Goal: Task Accomplishment & Management: Complete application form

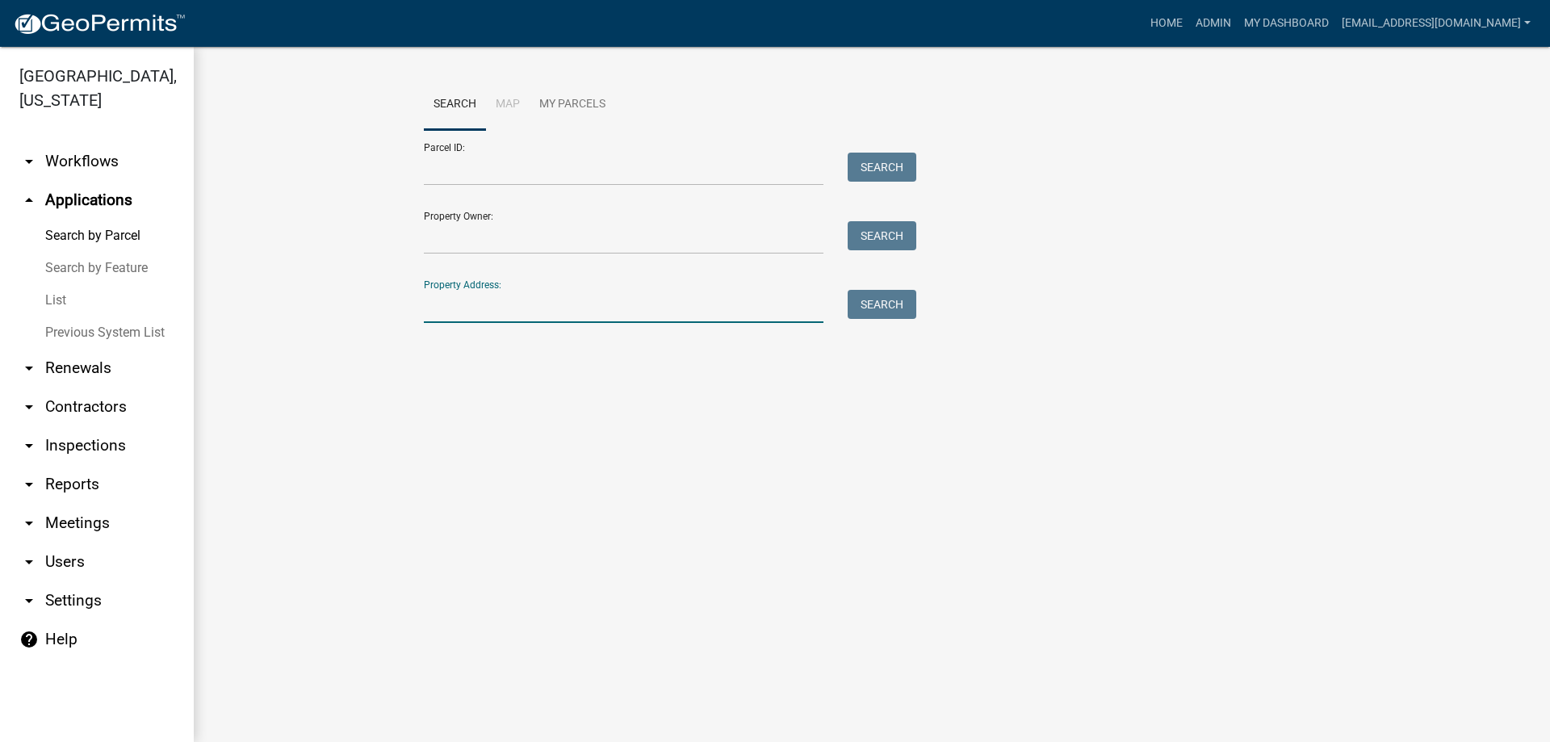
click at [527, 309] on input "Property Address:" at bounding box center [623, 306] width 399 height 33
click at [884, 306] on button "Search" at bounding box center [881, 304] width 69 height 29
click at [532, 307] on input "[STREET_ADDRESS]" at bounding box center [623, 306] width 399 height 33
click at [510, 313] on input "[STREET_ADDRESS]" at bounding box center [623, 306] width 399 height 33
type input "2"
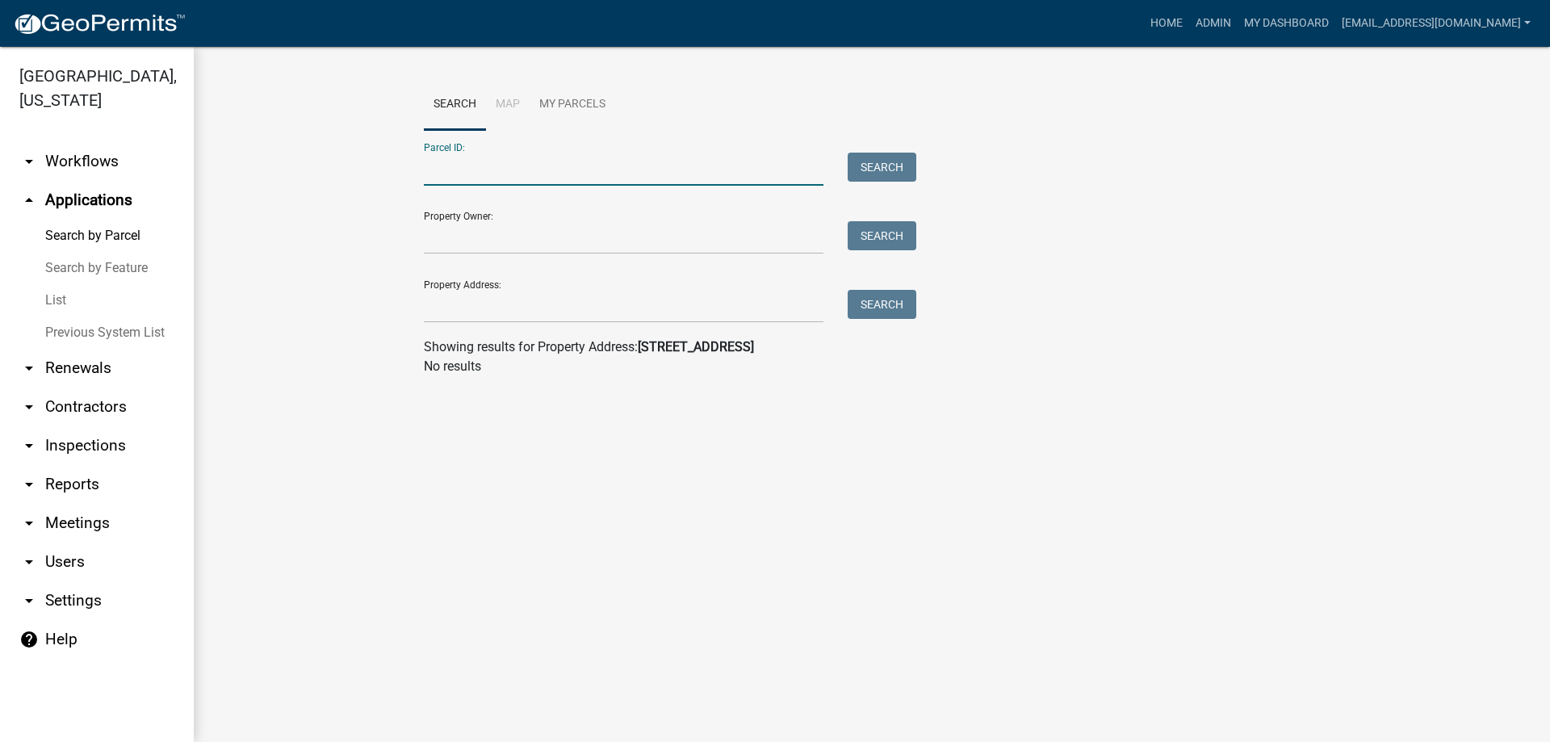
click at [448, 173] on input "Parcel ID:" at bounding box center [623, 169] width 399 height 33
click at [860, 165] on button "Search" at bounding box center [881, 167] width 69 height 29
click at [512, 160] on input "westwood" at bounding box center [623, 169] width 399 height 33
type input "w"
click at [513, 242] on input "Property Owner:" at bounding box center [623, 237] width 399 height 33
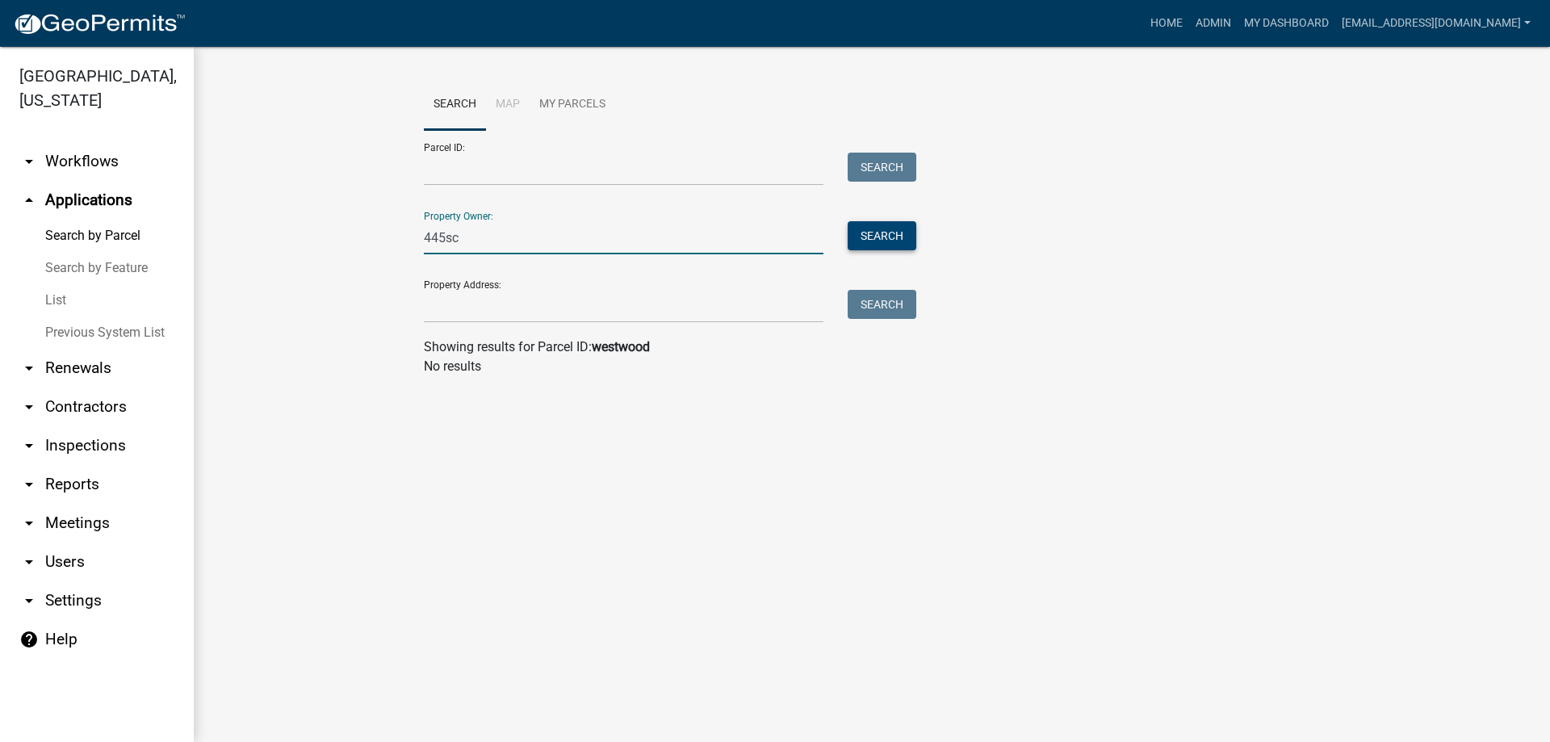
type input "445sc"
click at [901, 234] on button "Search" at bounding box center [881, 235] width 69 height 29
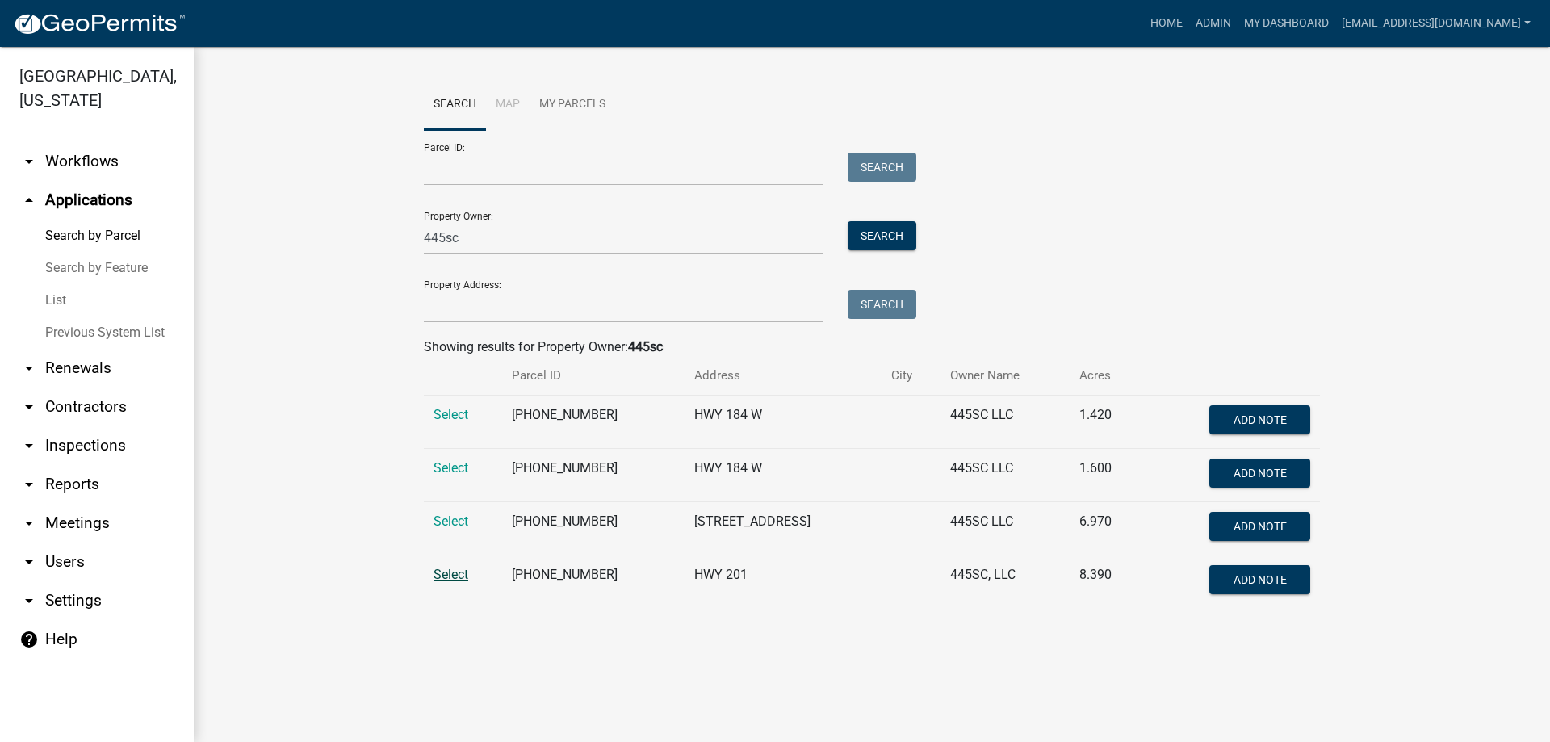
click at [450, 571] on span "Select" at bounding box center [450, 574] width 35 height 15
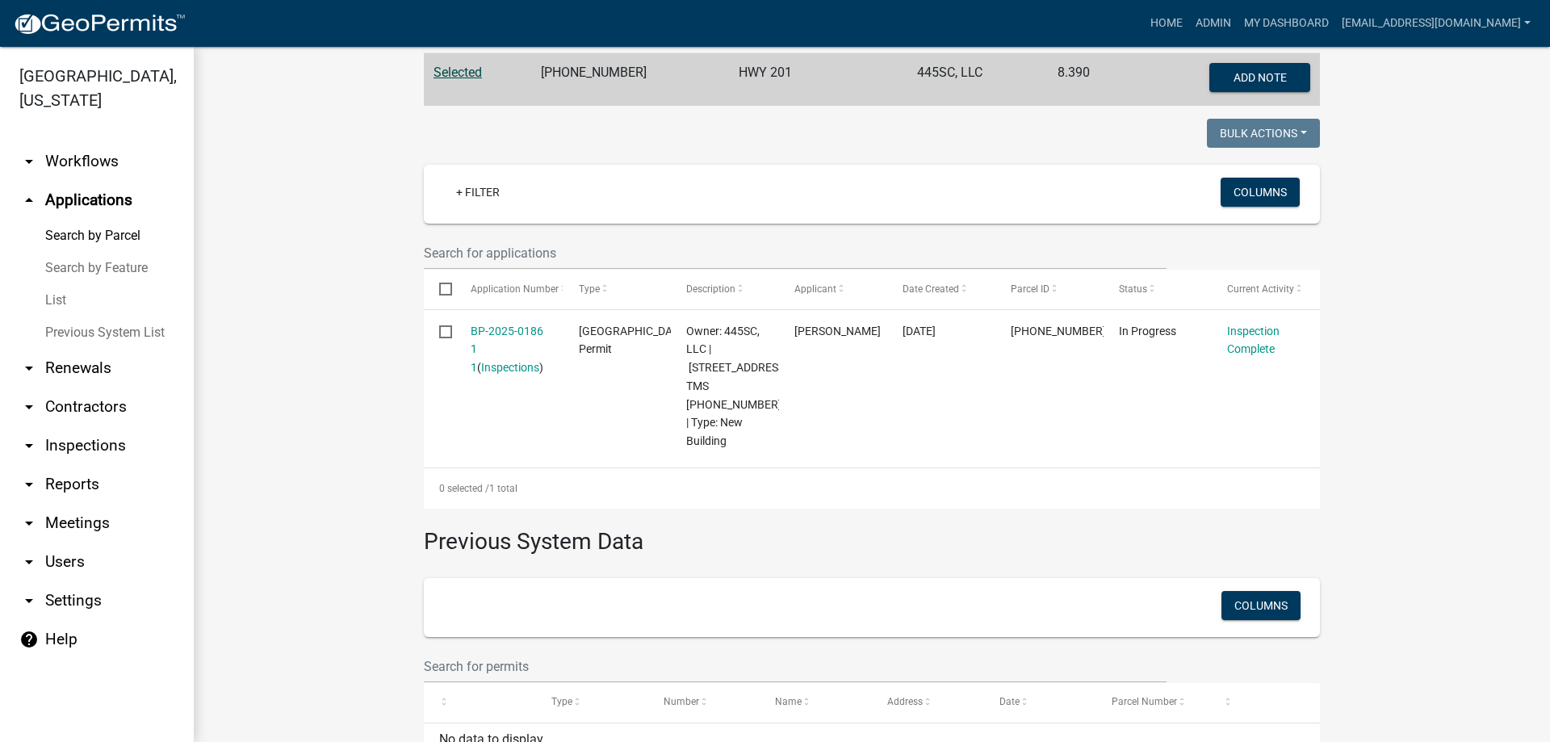
scroll to position [404, 0]
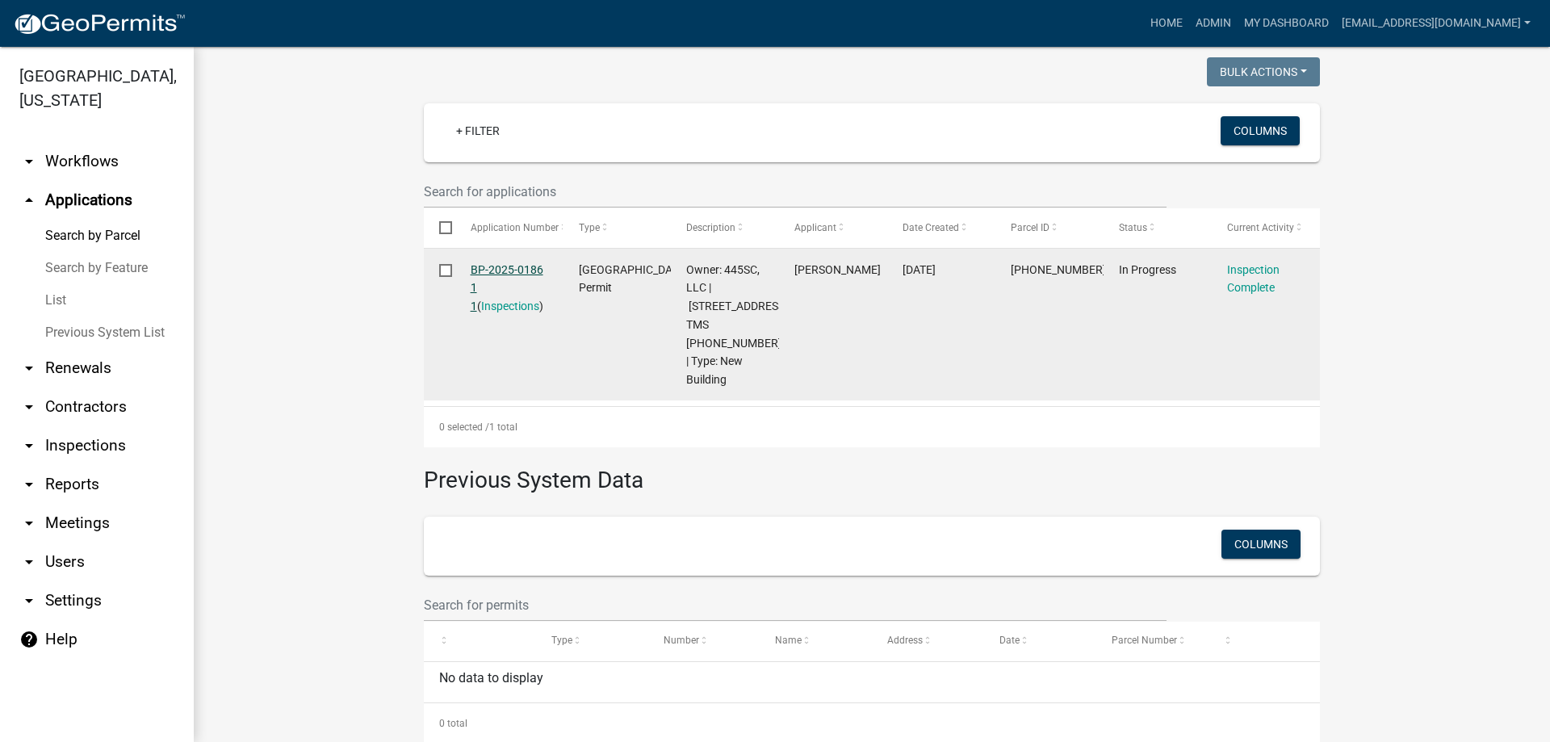
click at [488, 267] on link "BP-2025-0186 1 1" at bounding box center [507, 288] width 73 height 50
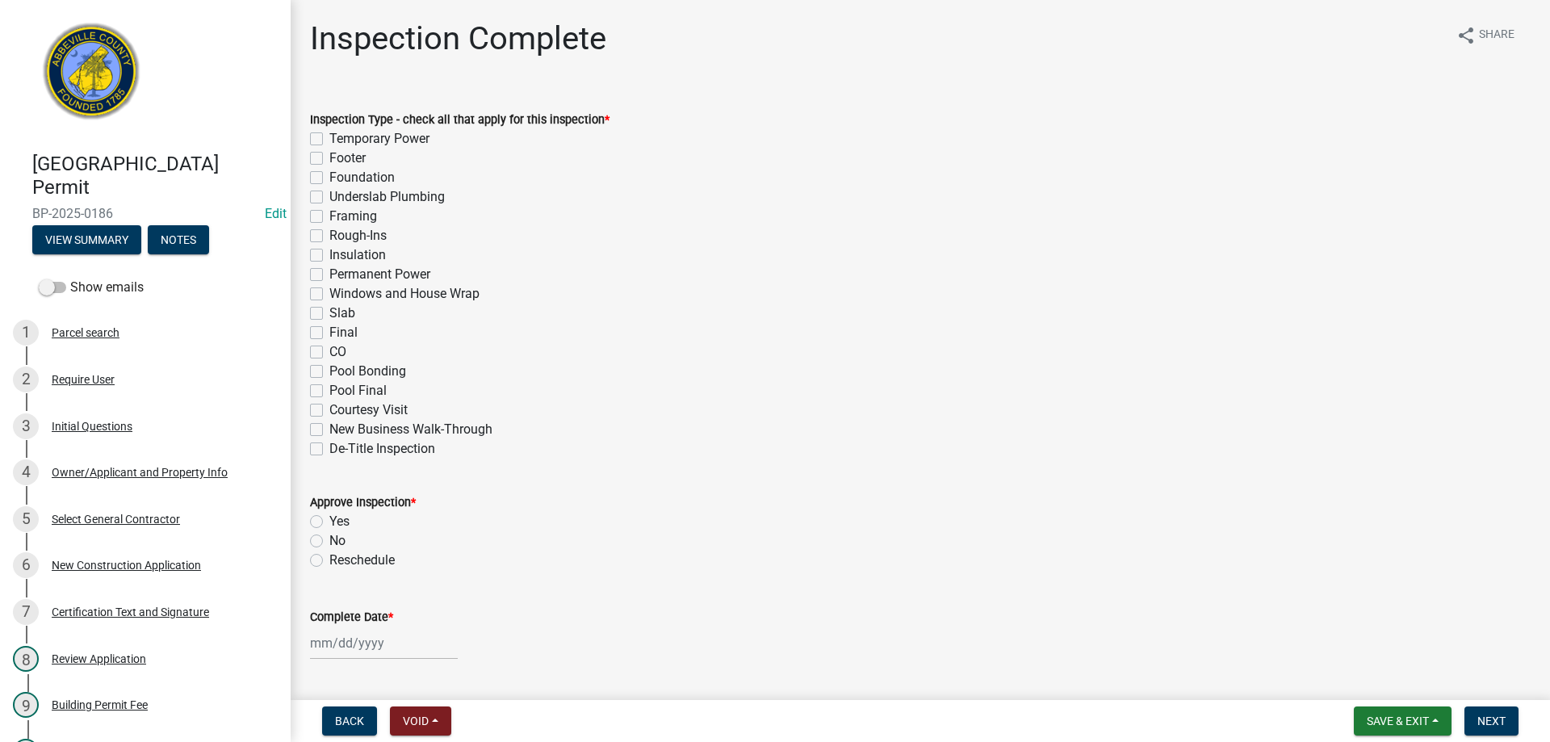
click at [329, 213] on label "Framing" at bounding box center [353, 216] width 48 height 19
click at [329, 213] on input "Framing" at bounding box center [334, 212] width 10 height 10
checkbox input "true"
checkbox input "false"
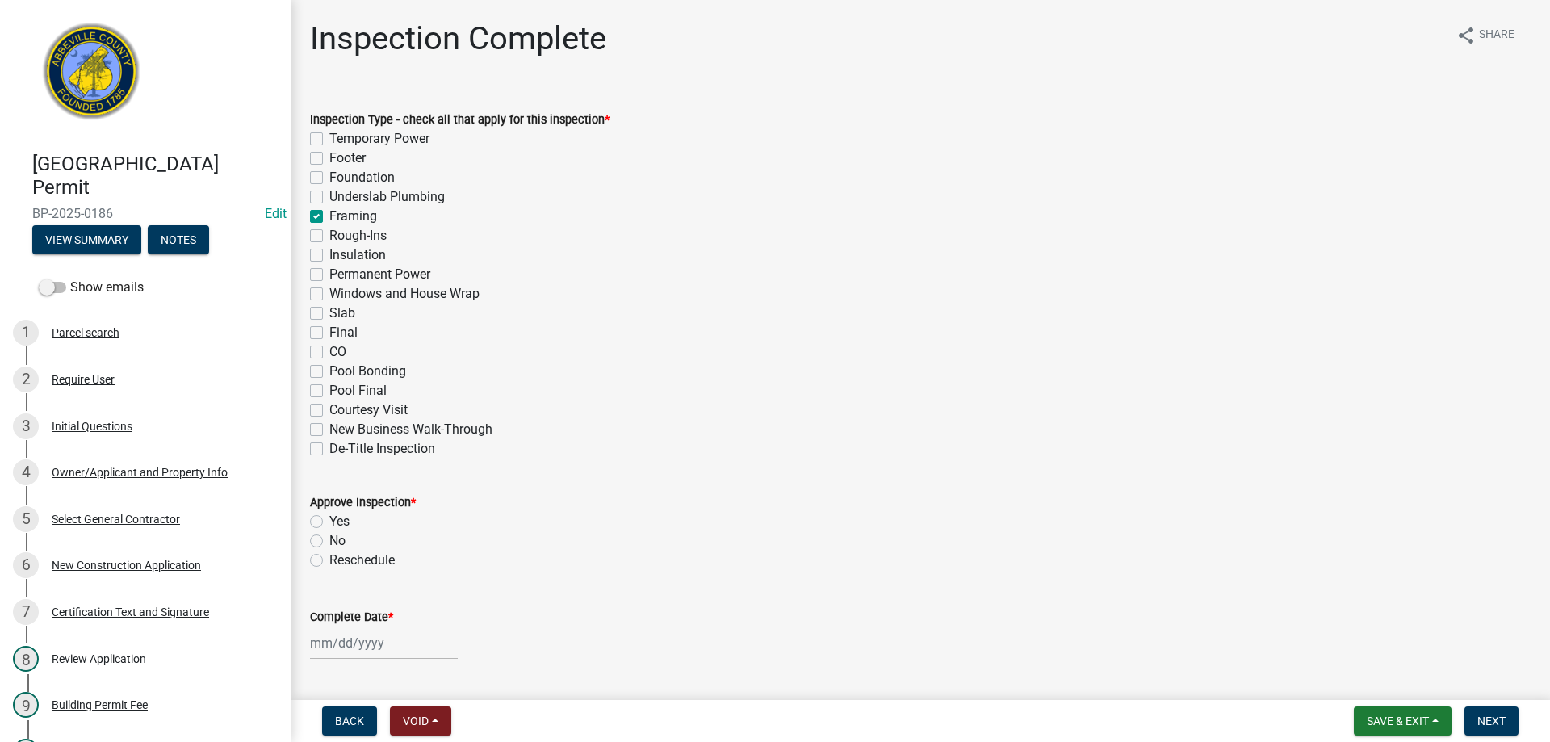
checkbox input "false"
checkbox input "true"
checkbox input "false"
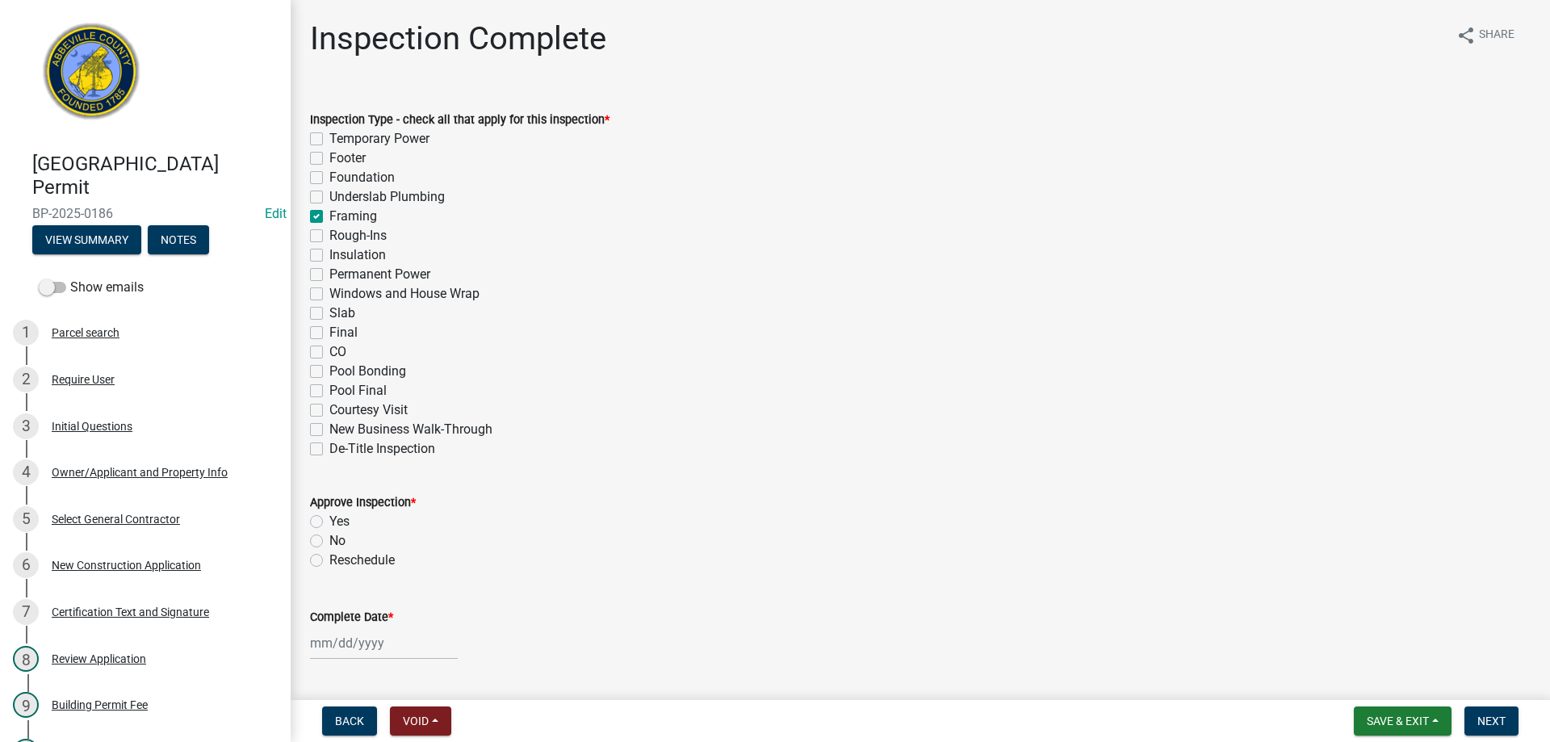
checkbox input "false"
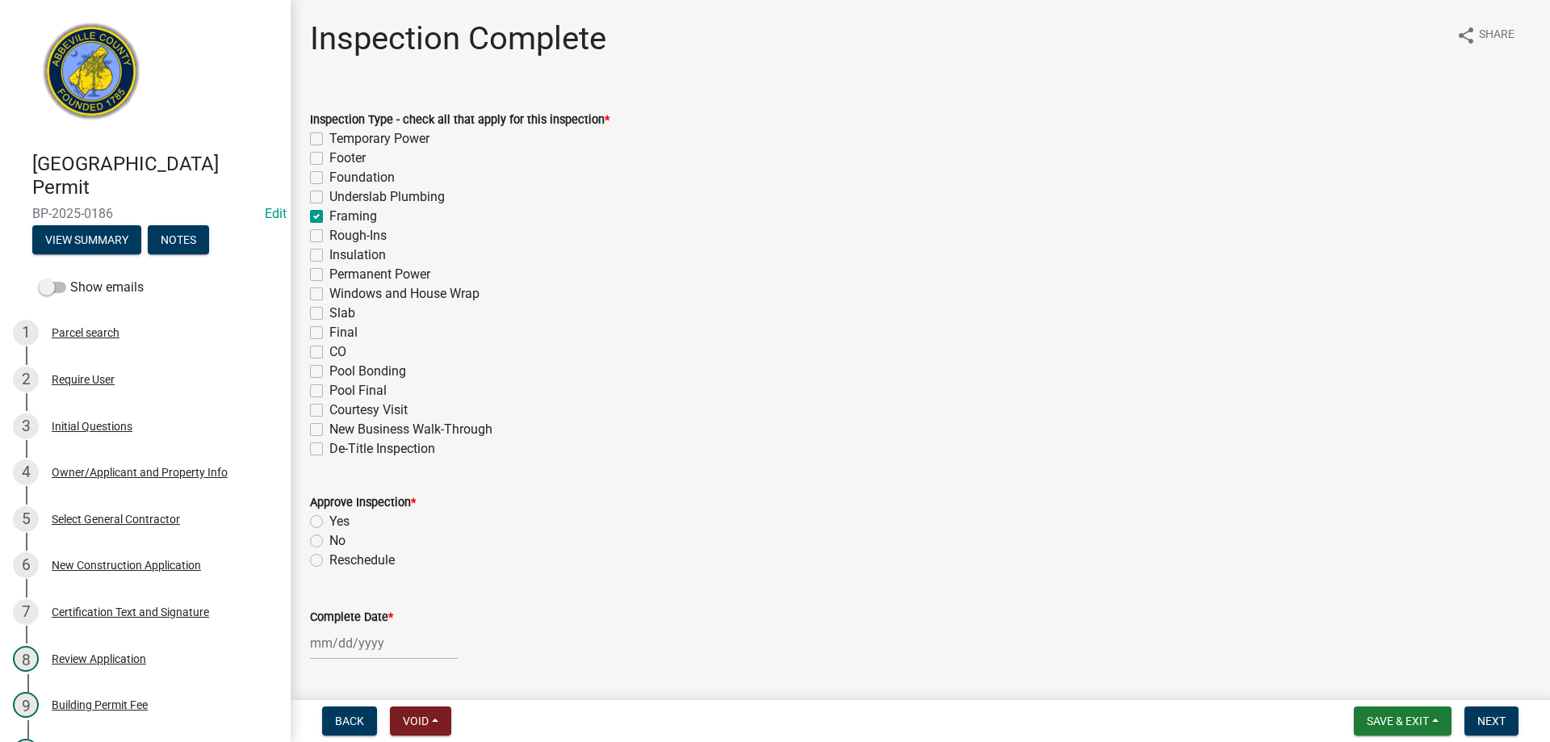
checkbox input "false"
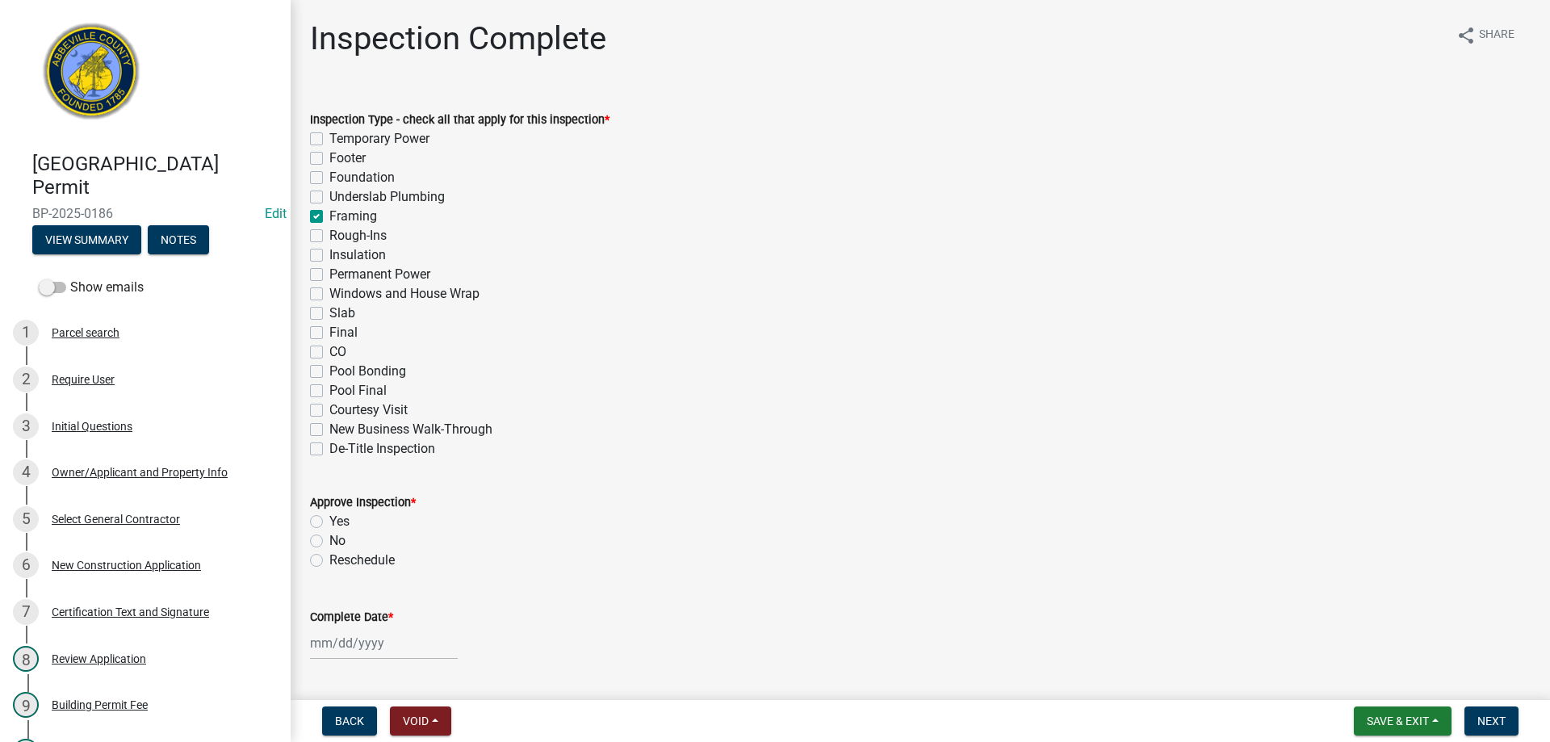
click at [329, 256] on label "Insulation" at bounding box center [357, 254] width 56 height 19
click at [329, 256] on input "Insulation" at bounding box center [334, 250] width 10 height 10
checkbox input "true"
checkbox input "false"
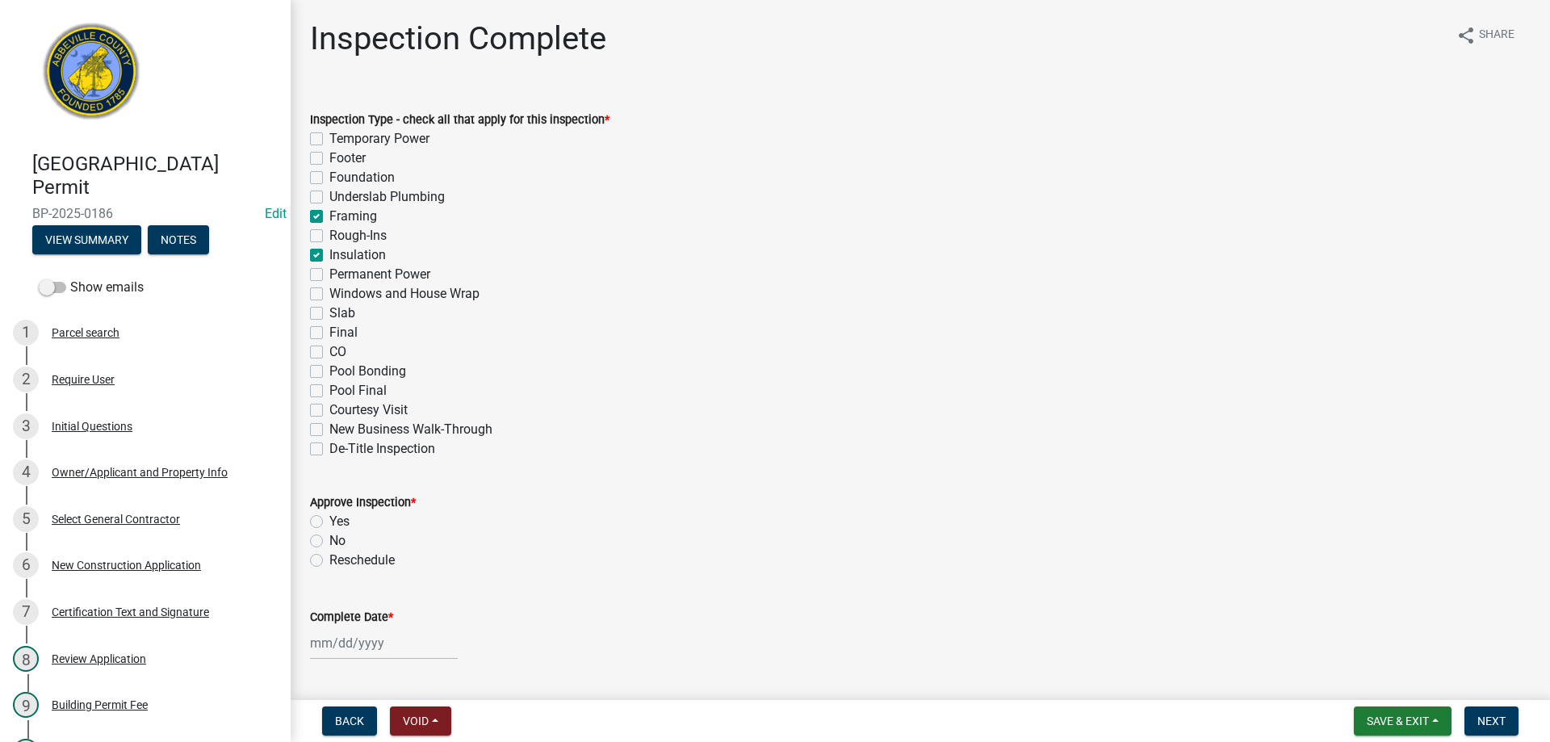
checkbox input "false"
checkbox input "true"
checkbox input "false"
checkbox input "true"
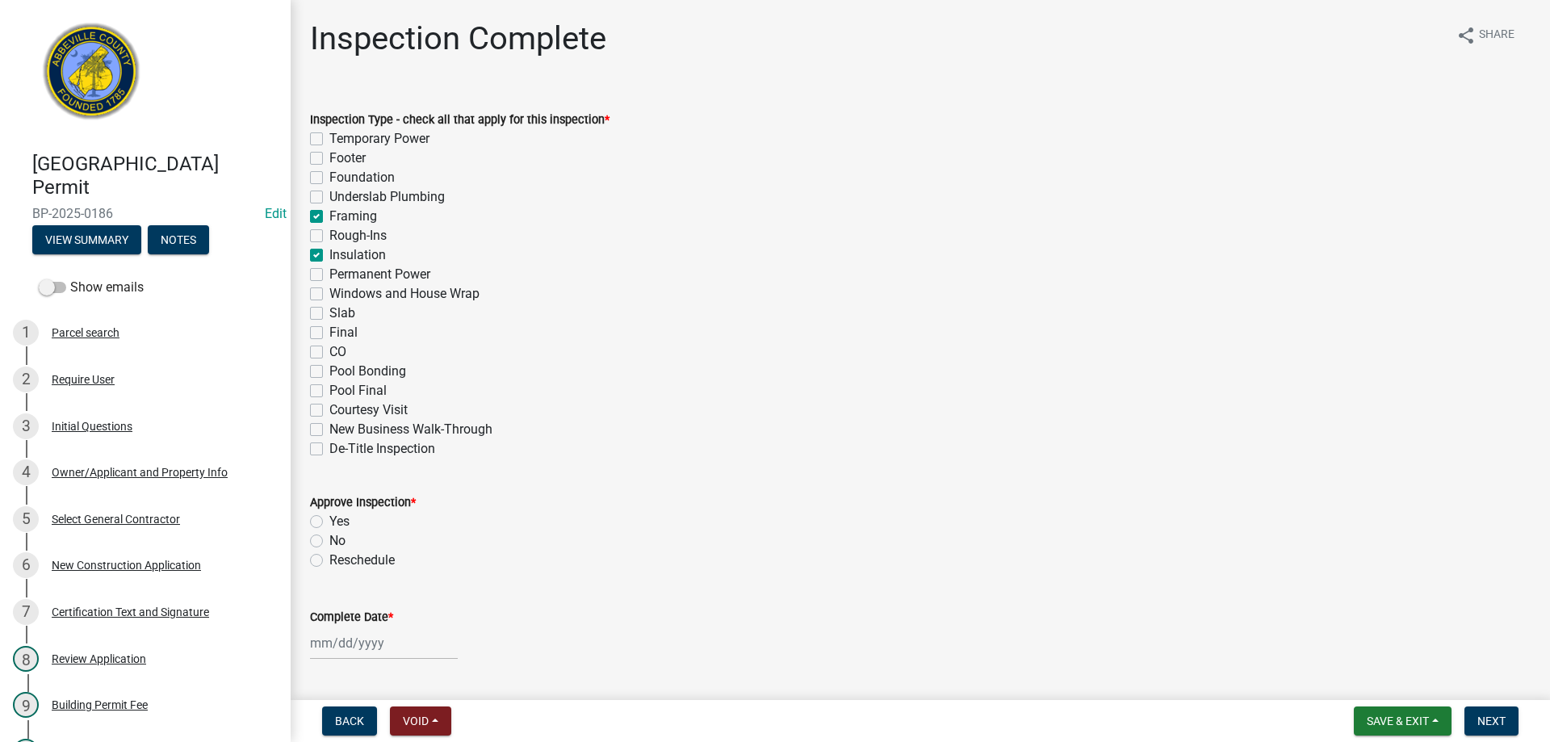
checkbox input "false"
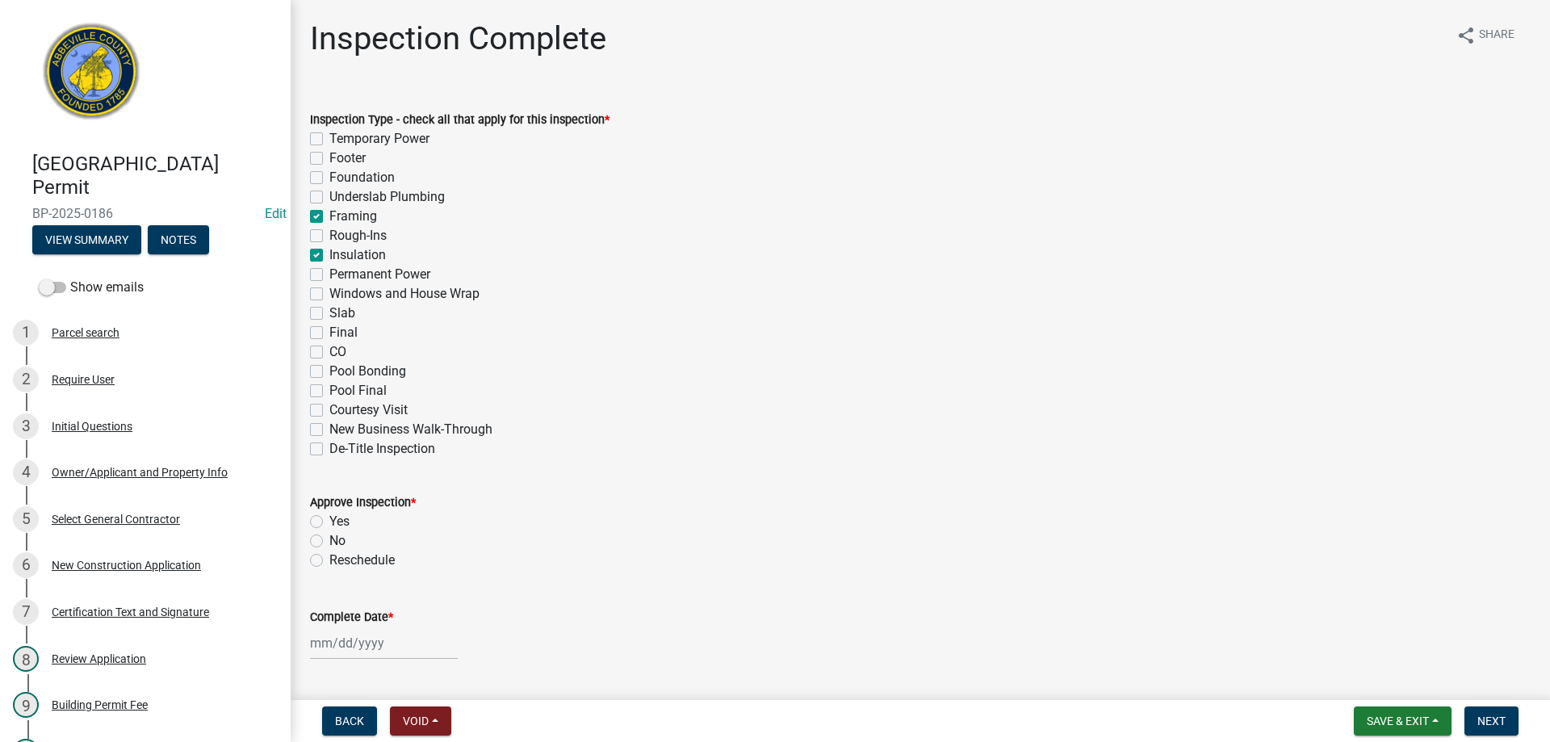
checkbox input "false"
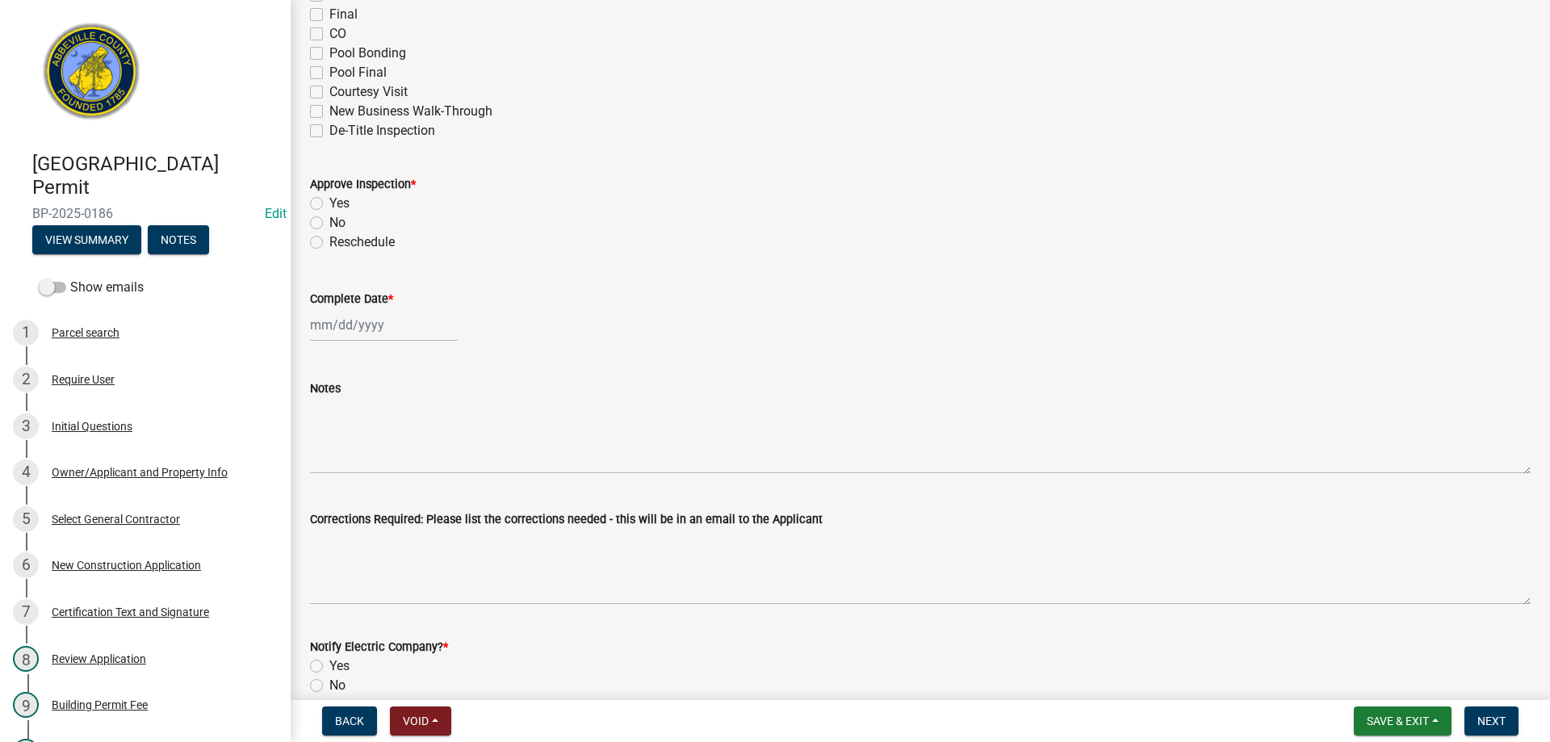
scroll to position [323, 0]
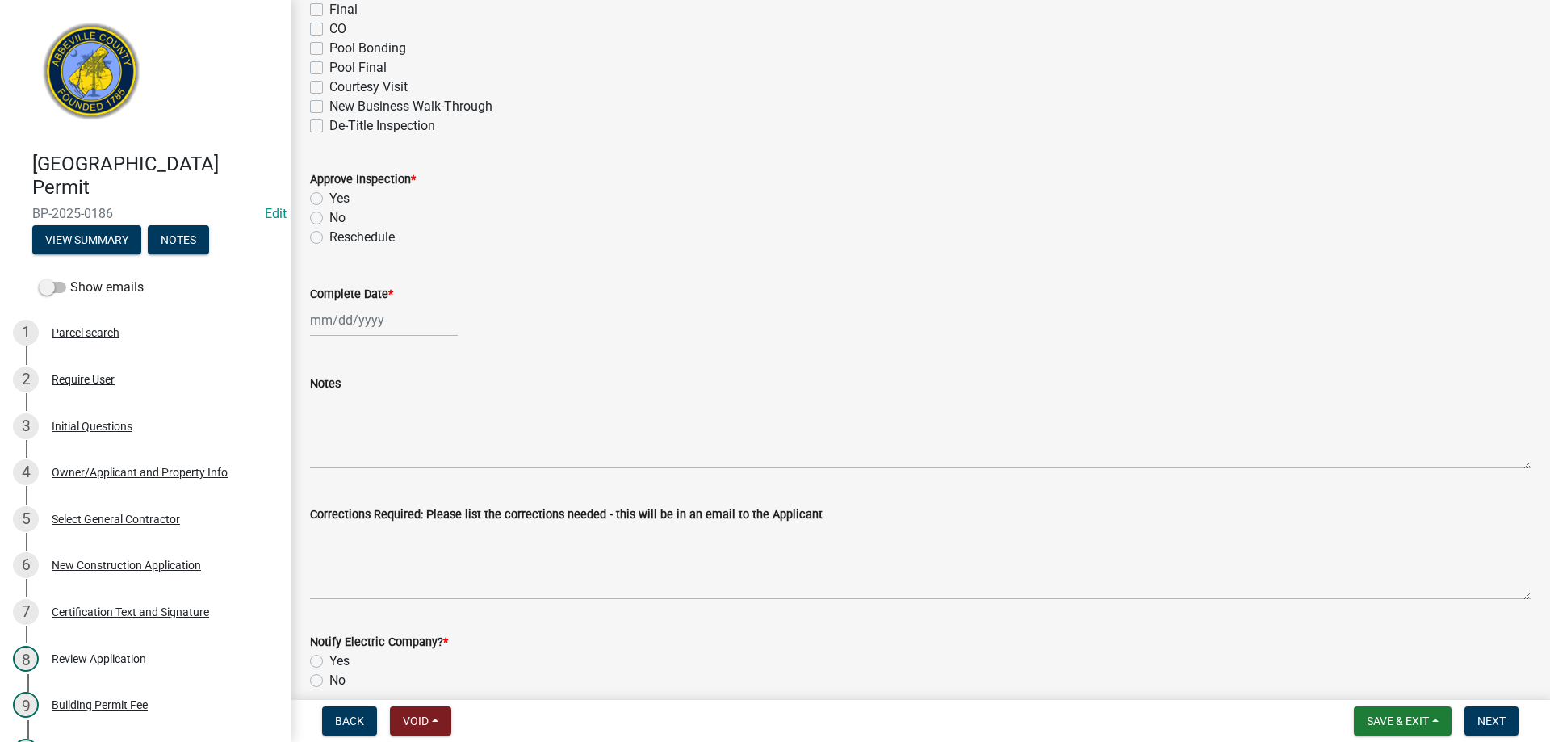
click at [329, 220] on label "No" at bounding box center [337, 217] width 16 height 19
click at [329, 219] on input "No" at bounding box center [334, 213] width 10 height 10
radio input "true"
select select "9"
select select "2025"
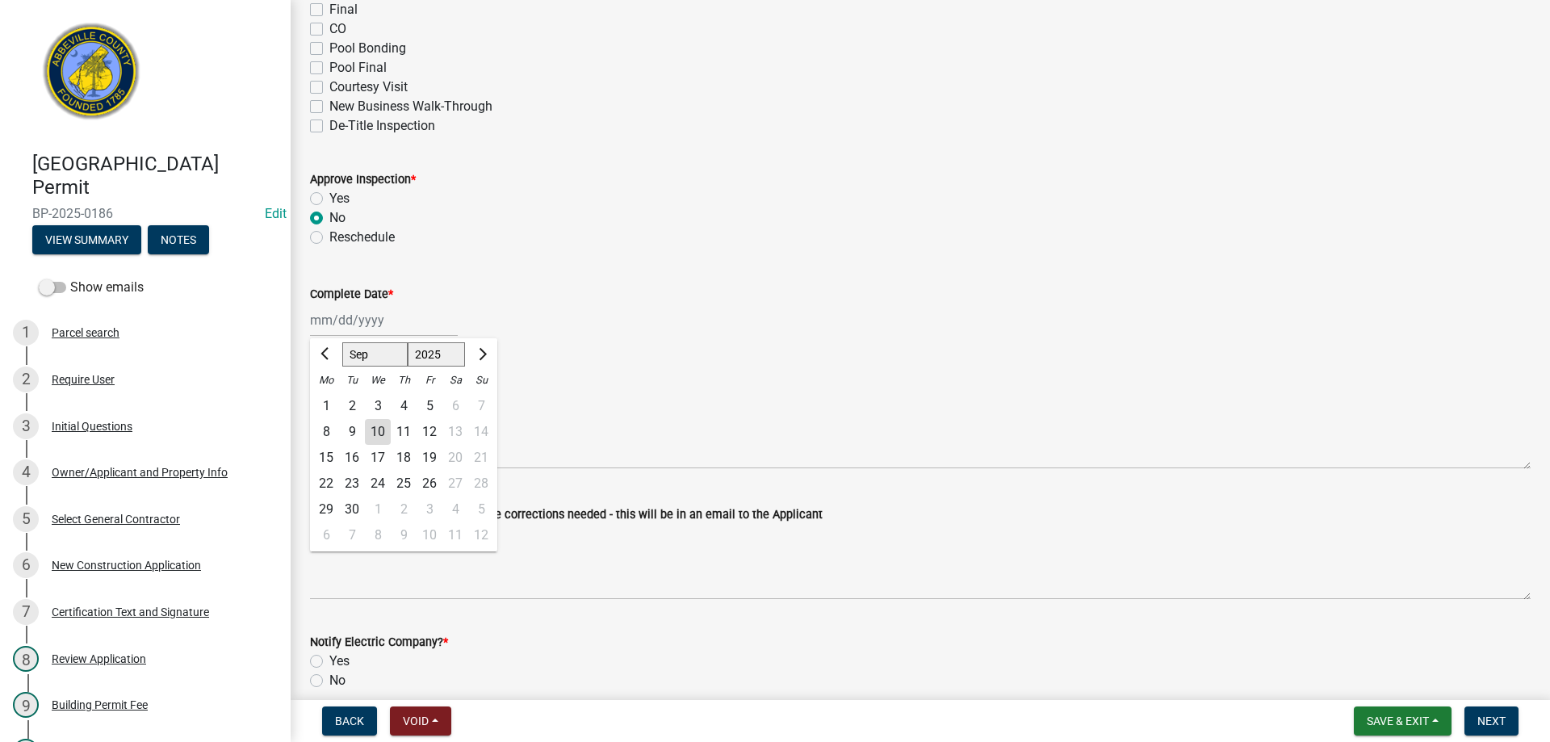
click at [365, 322] on div "[PERSON_NAME] Feb Mar Apr [PERSON_NAME][DATE] Oct Nov [DATE] 1526 1527 1528 152…" at bounding box center [384, 319] width 148 height 33
drag, startPoint x: 377, startPoint y: 429, endPoint x: 388, endPoint y: 420, distance: 14.4
click at [379, 427] on div "10" at bounding box center [378, 432] width 26 height 26
type input "[DATE]"
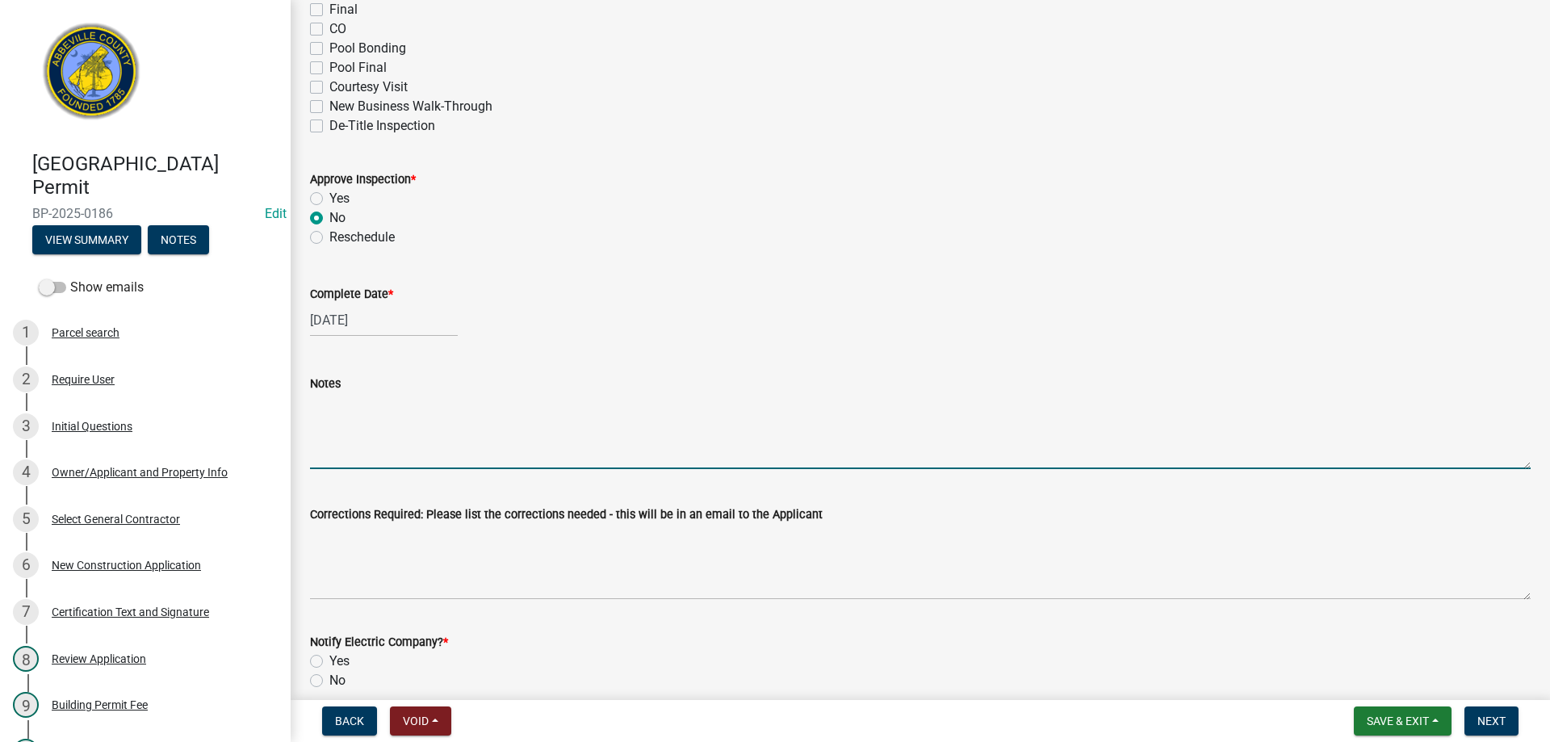
drag, startPoint x: 359, startPoint y: 448, endPoint x: 981, endPoint y: 239, distance: 656.4
click at [370, 439] on textarea "Notes" at bounding box center [920, 431] width 1220 height 76
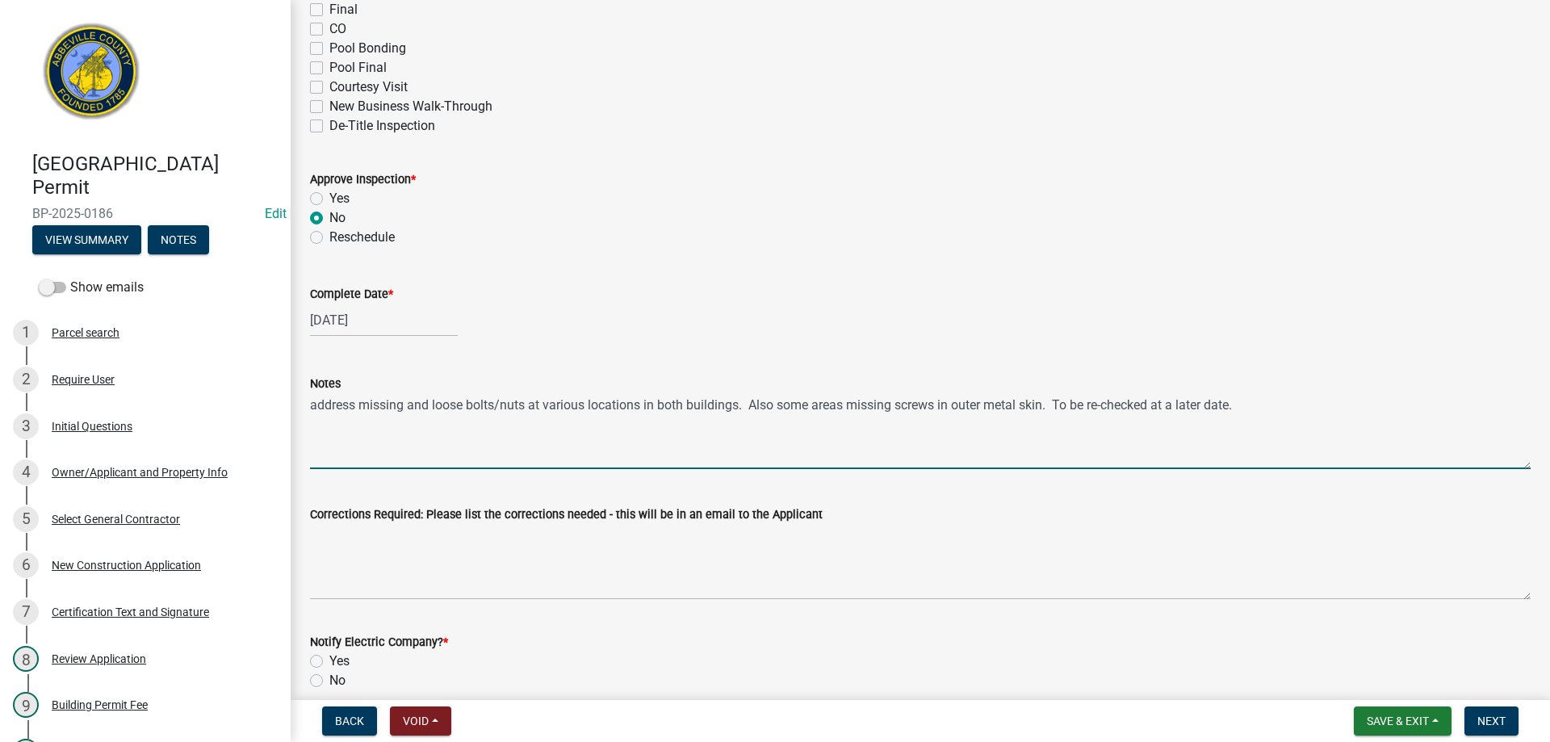
click at [311, 408] on textarea "address missing and loose bolts/nuts at various locations in both buildings. Al…" at bounding box center [920, 431] width 1220 height 76
drag, startPoint x: 310, startPoint y: 404, endPoint x: 818, endPoint y: 401, distance: 508.4
click at [1199, 392] on form "Notes Missing and loose bolts/nuts at various locations in both buildings. Also…" at bounding box center [920, 421] width 1220 height 95
type textarea "Missing and loose bolts/nuts at various locations in both buildings. Also some …"
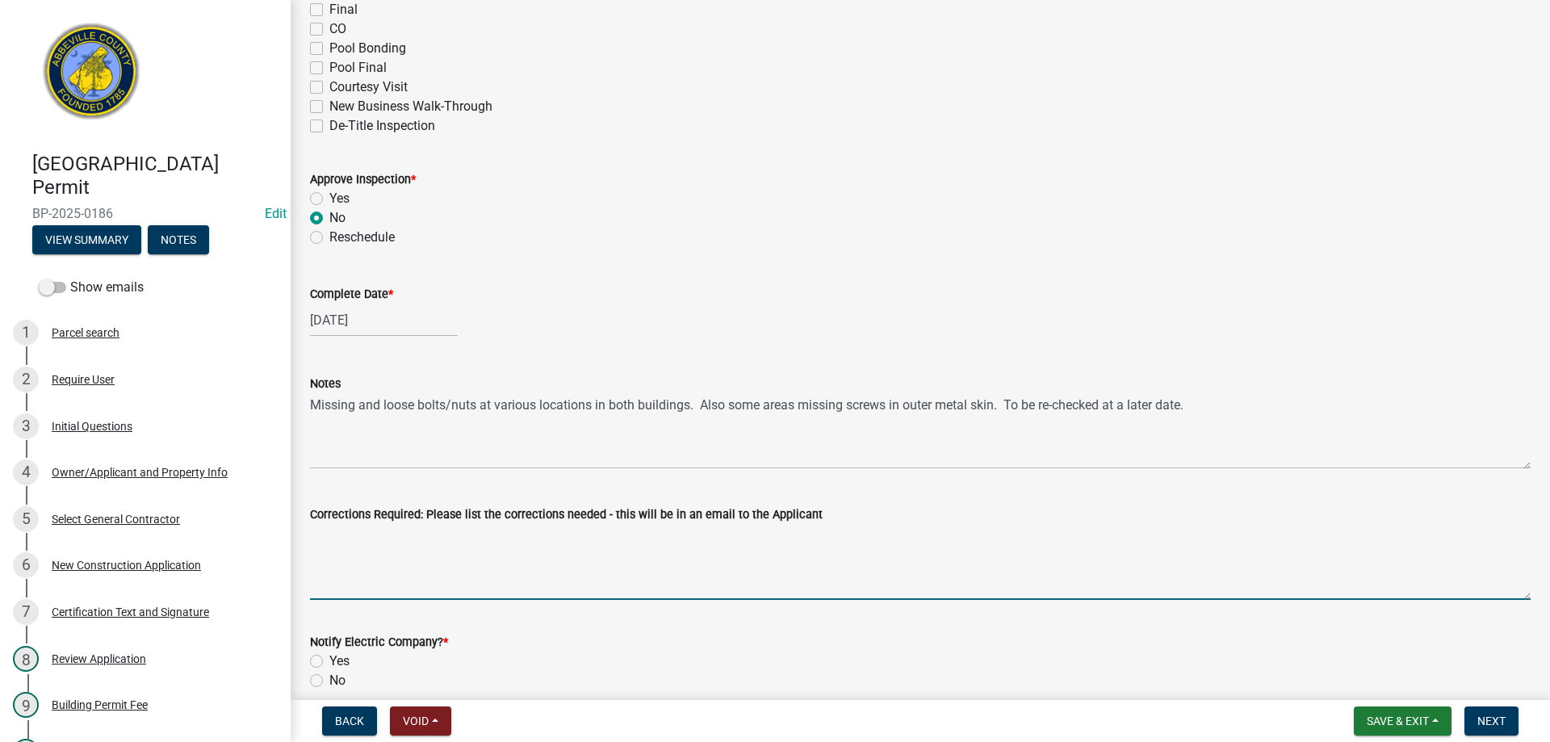
click at [365, 583] on textarea "Corrections Required: Please list the corrections needed - this will be in an e…" at bounding box center [920, 562] width 1220 height 76
paste textarea "Missing and loose bolts/nuts at various locations in both buildings. Also some …"
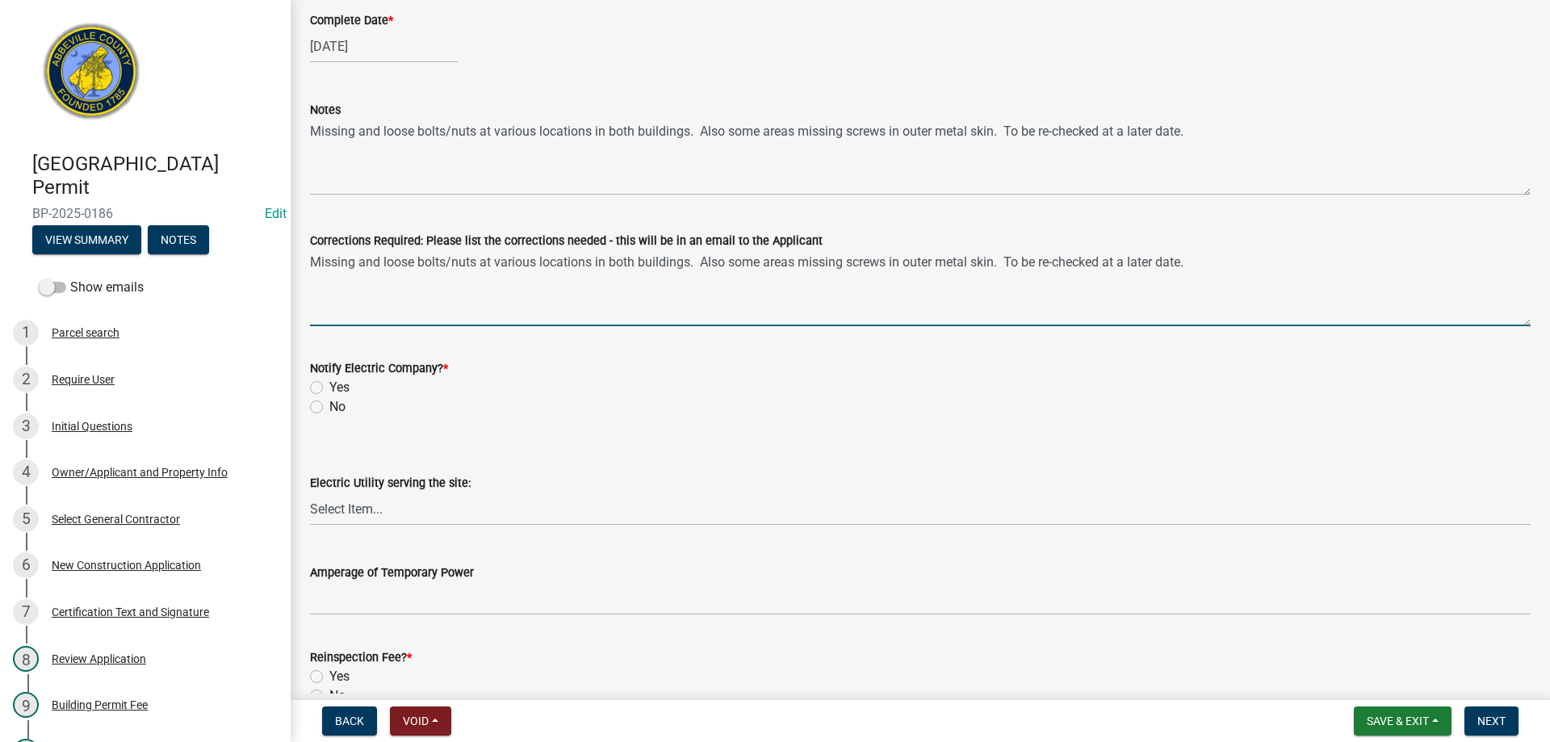
scroll to position [646, 0]
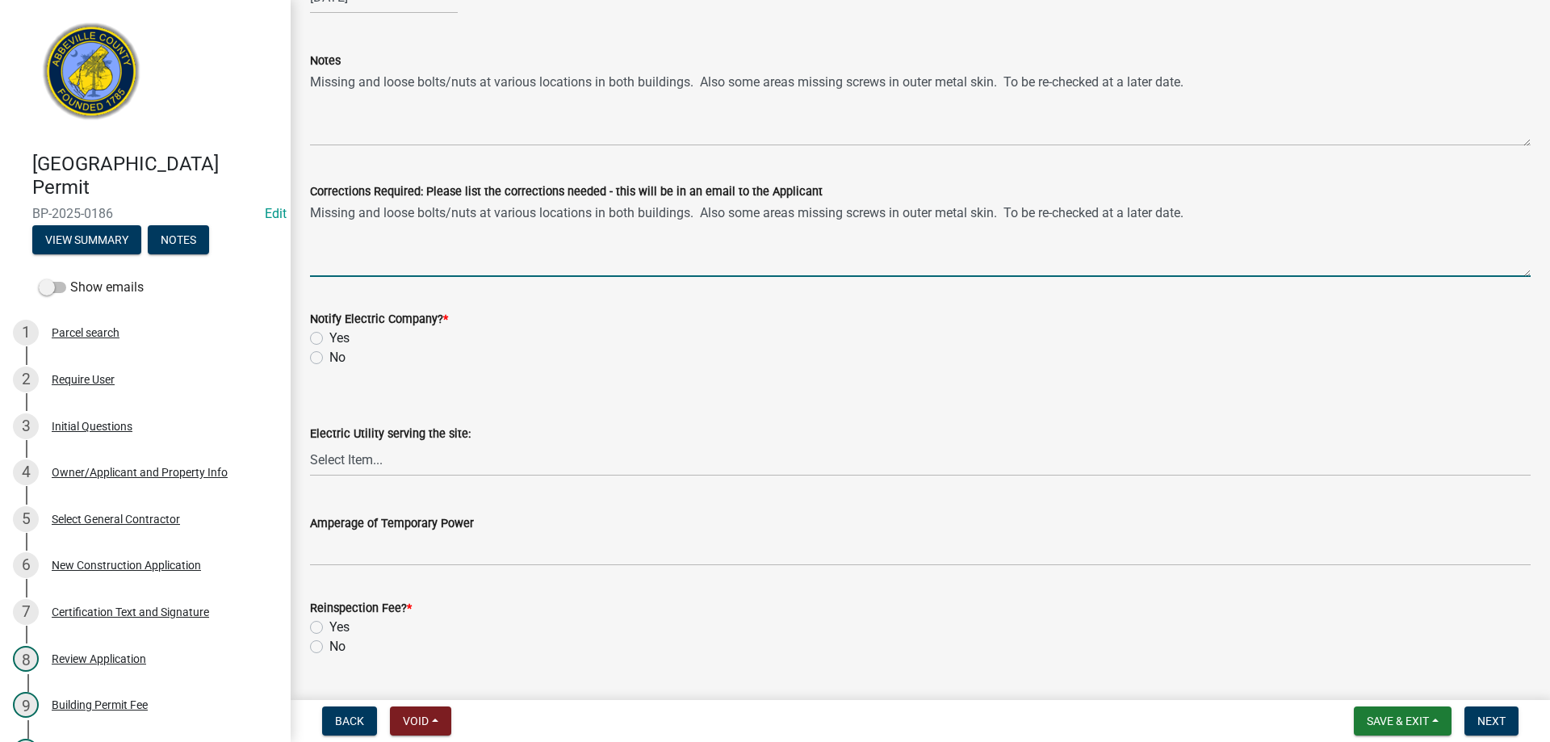
type textarea "Missing and loose bolts/nuts at various locations in both buildings. Also some …"
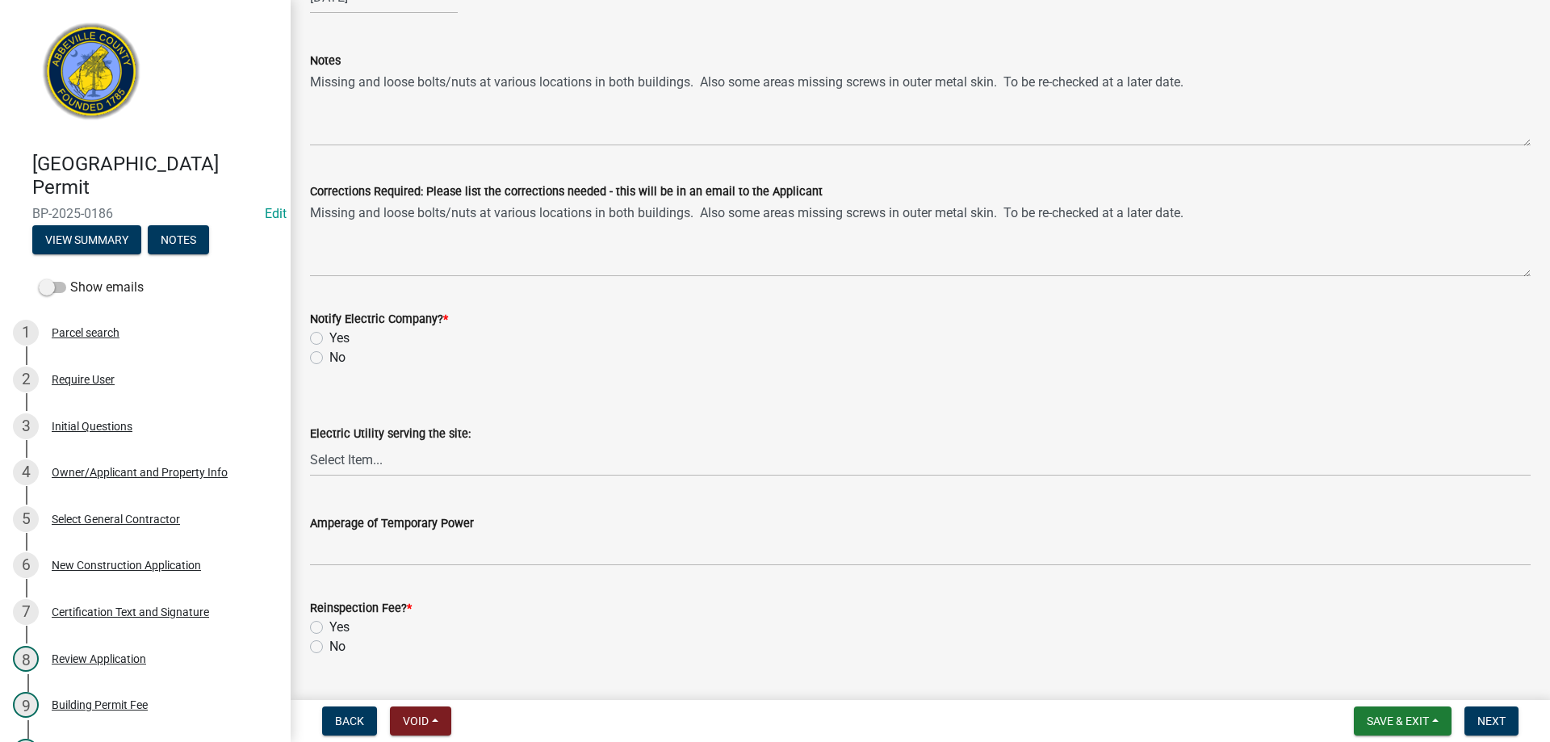
click at [329, 357] on label "No" at bounding box center [337, 357] width 16 height 19
click at [329, 357] on input "No" at bounding box center [334, 353] width 10 height 10
radio input "true"
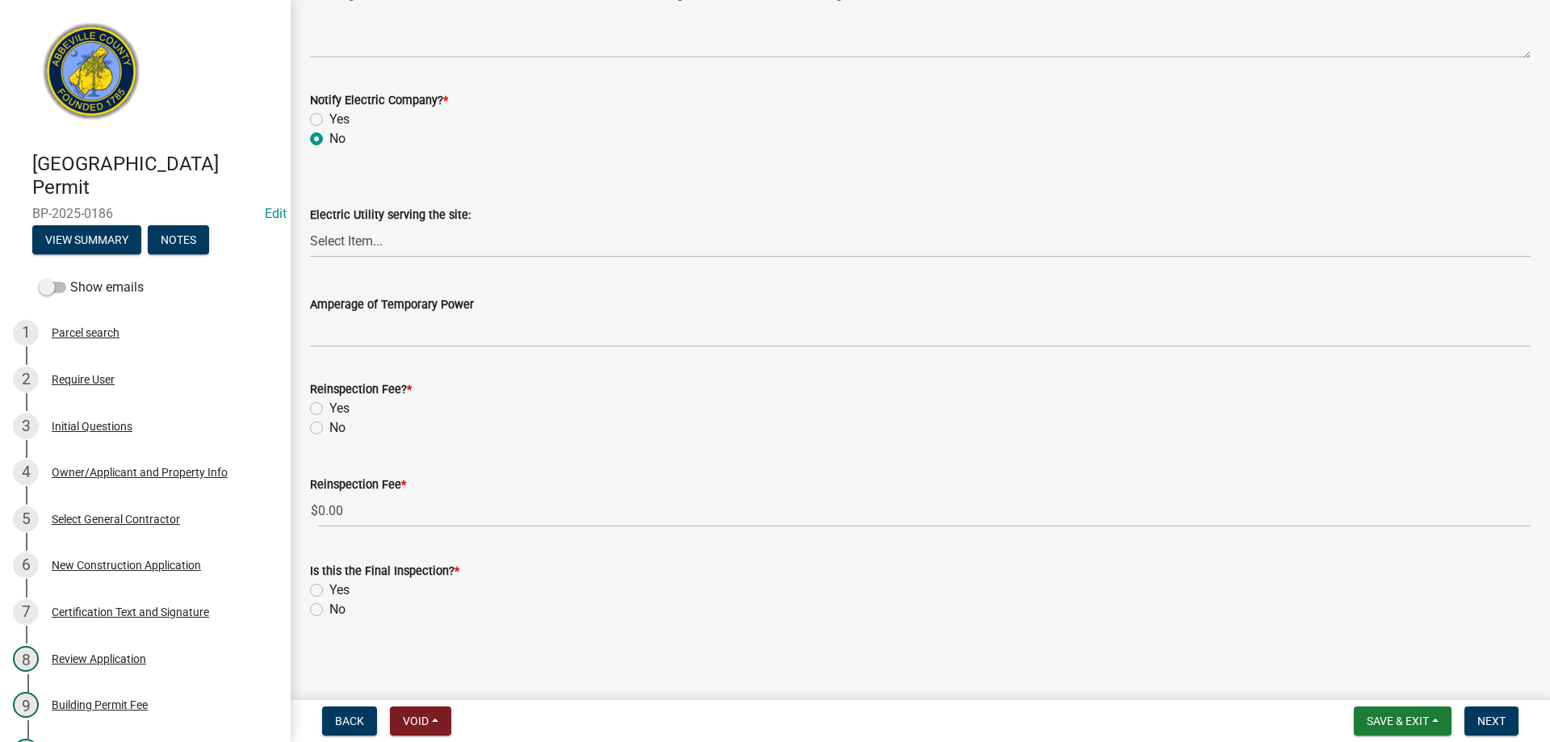
scroll to position [868, 0]
click at [329, 425] on label "No" at bounding box center [337, 424] width 16 height 19
click at [329, 425] on input "No" at bounding box center [334, 420] width 10 height 10
radio input "true"
click at [329, 606] on label "No" at bounding box center [337, 605] width 16 height 19
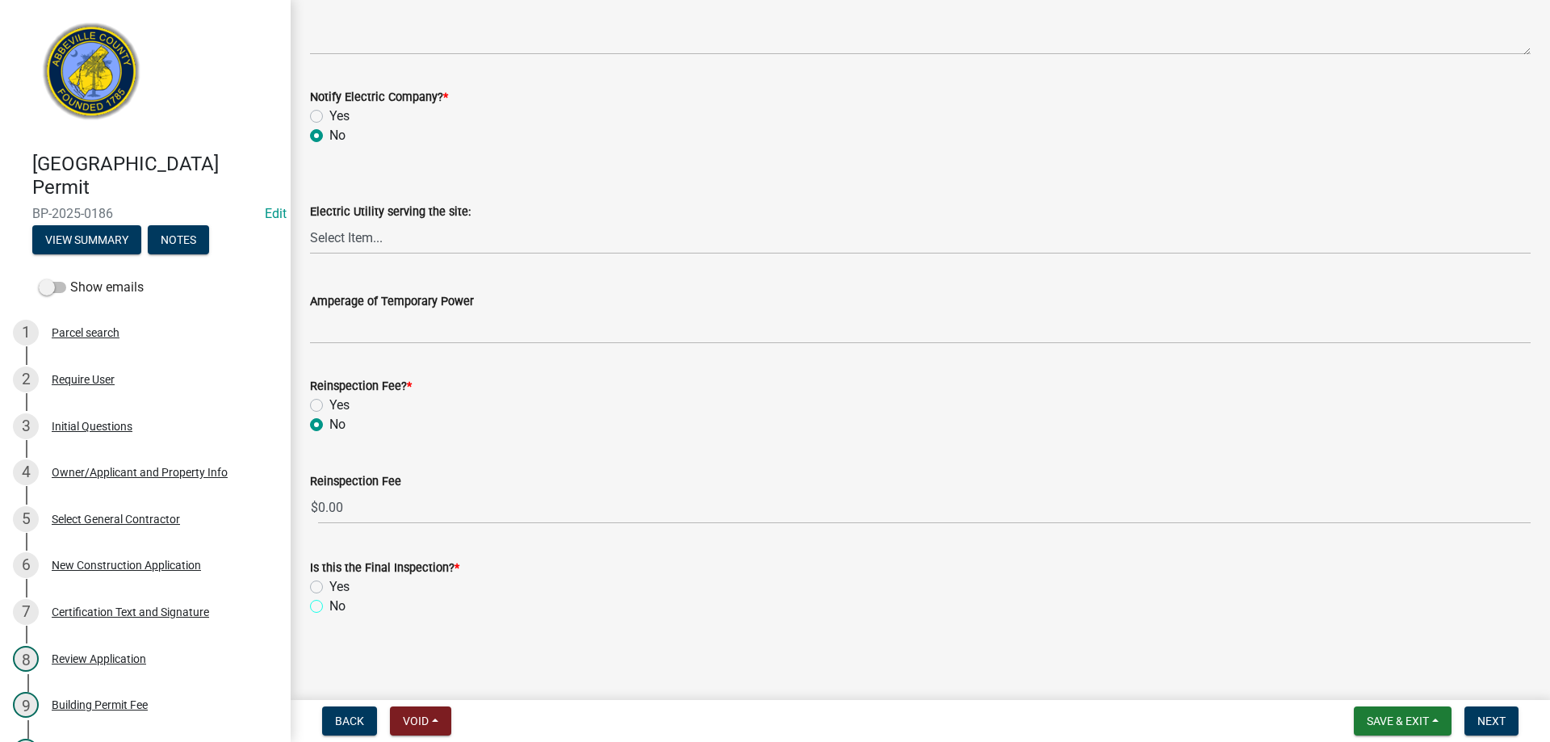
click at [329, 606] on input "No" at bounding box center [334, 601] width 10 height 10
radio input "true"
click at [1494, 718] on span "Next" at bounding box center [1491, 720] width 28 height 13
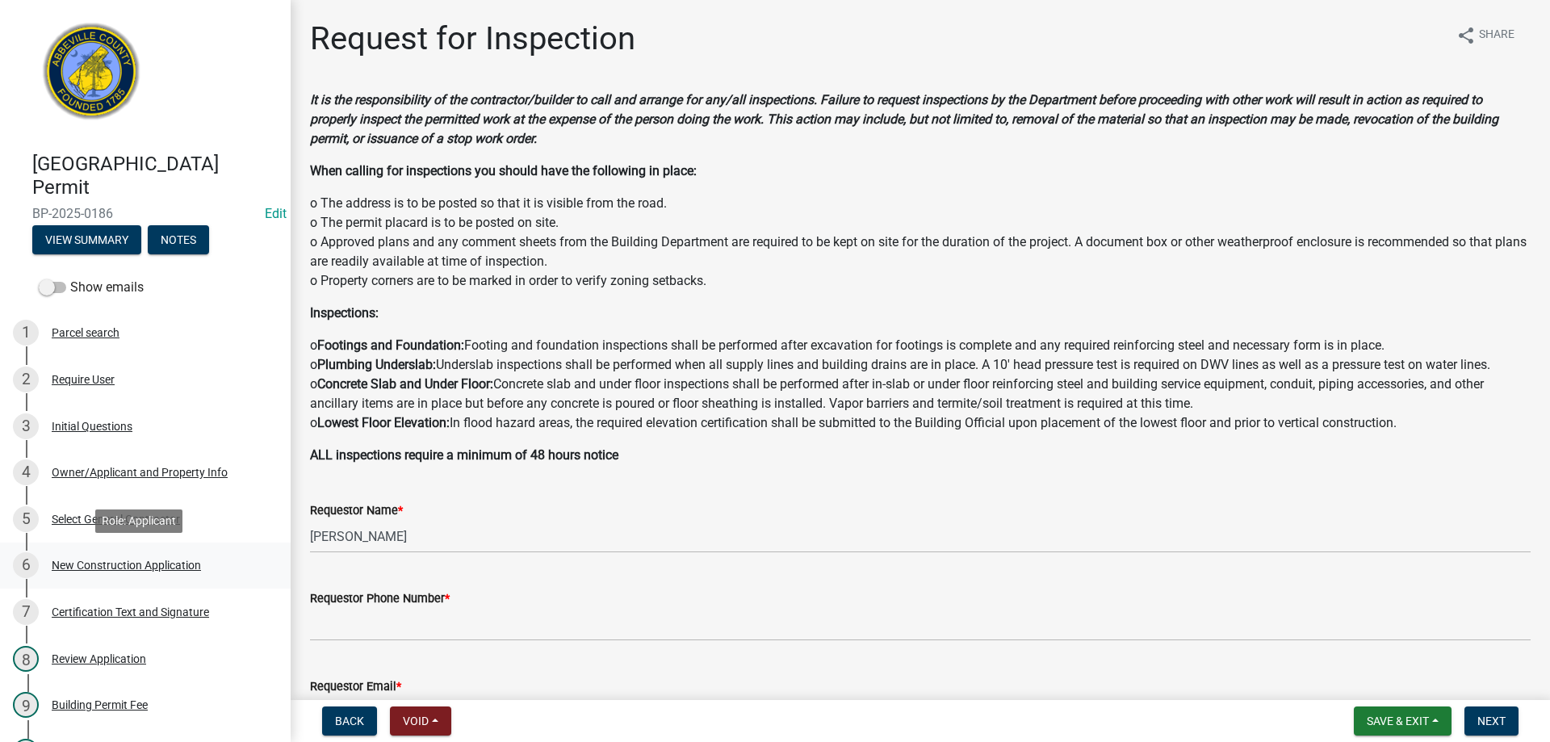
click at [108, 563] on div "New Construction Application" at bounding box center [126, 564] width 149 height 11
